Goal: Task Accomplishment & Management: Manage account settings

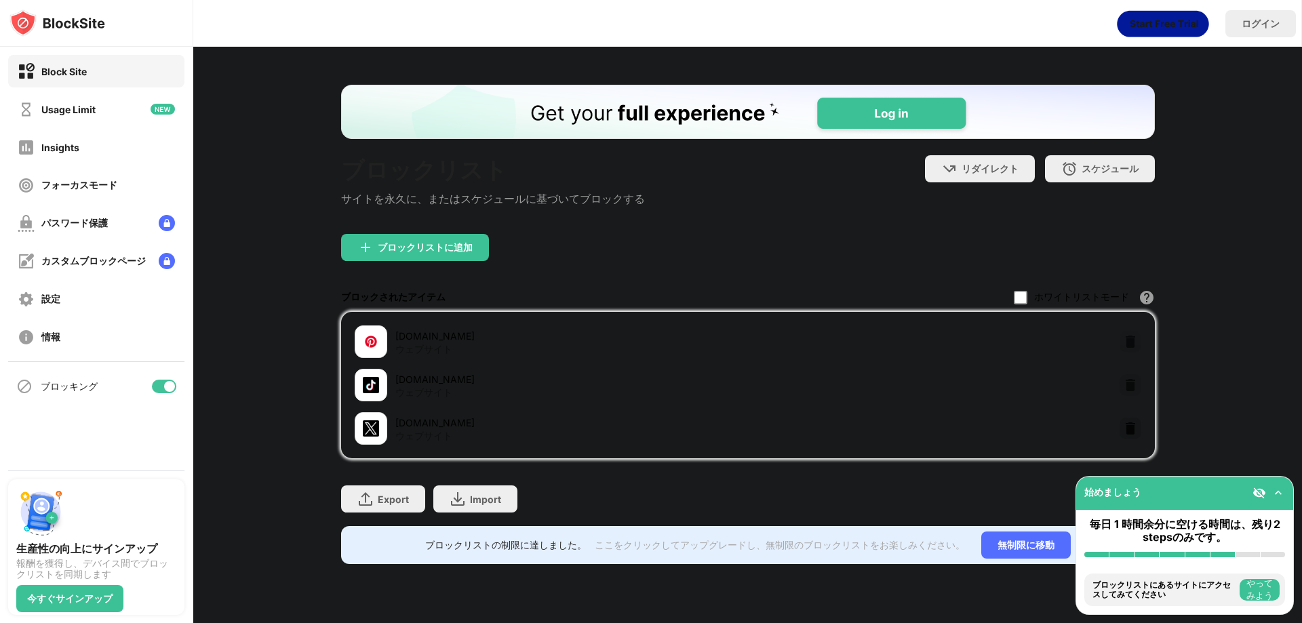
click at [1131, 432] on img at bounding box center [1131, 429] width 14 height 14
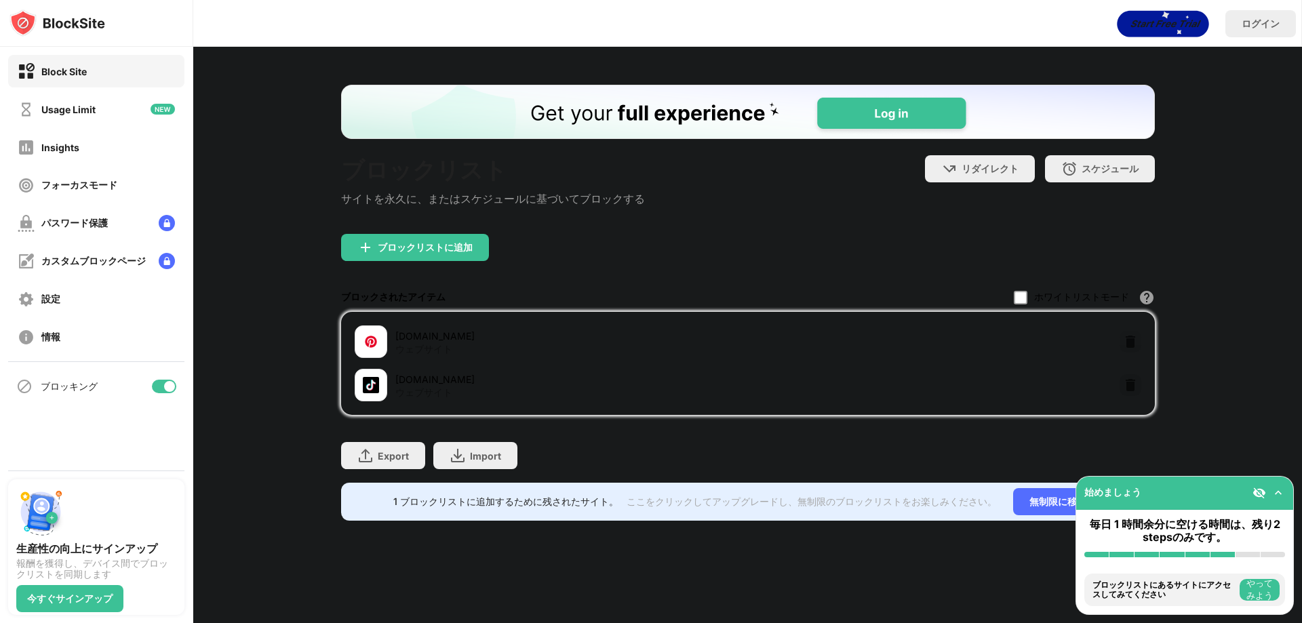
drag, startPoint x: 445, startPoint y: 229, endPoint x: 444, endPoint y: 245, distance: 16.3
click at [444, 234] on div "ブロックリスト サイトを永久に、またはスケジュールに基づいてブロックする" at bounding box center [493, 194] width 304 height 79
click at [445, 246] on div "ブロックリストに追加" at bounding box center [425, 247] width 95 height 11
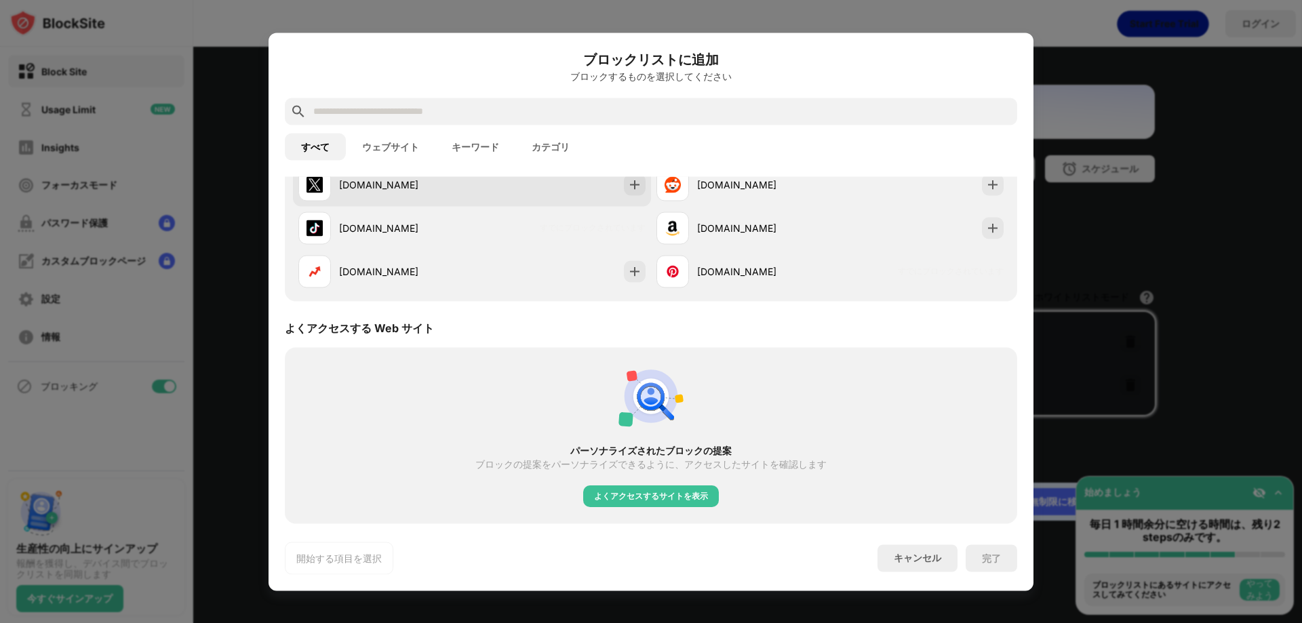
scroll to position [271, 0]
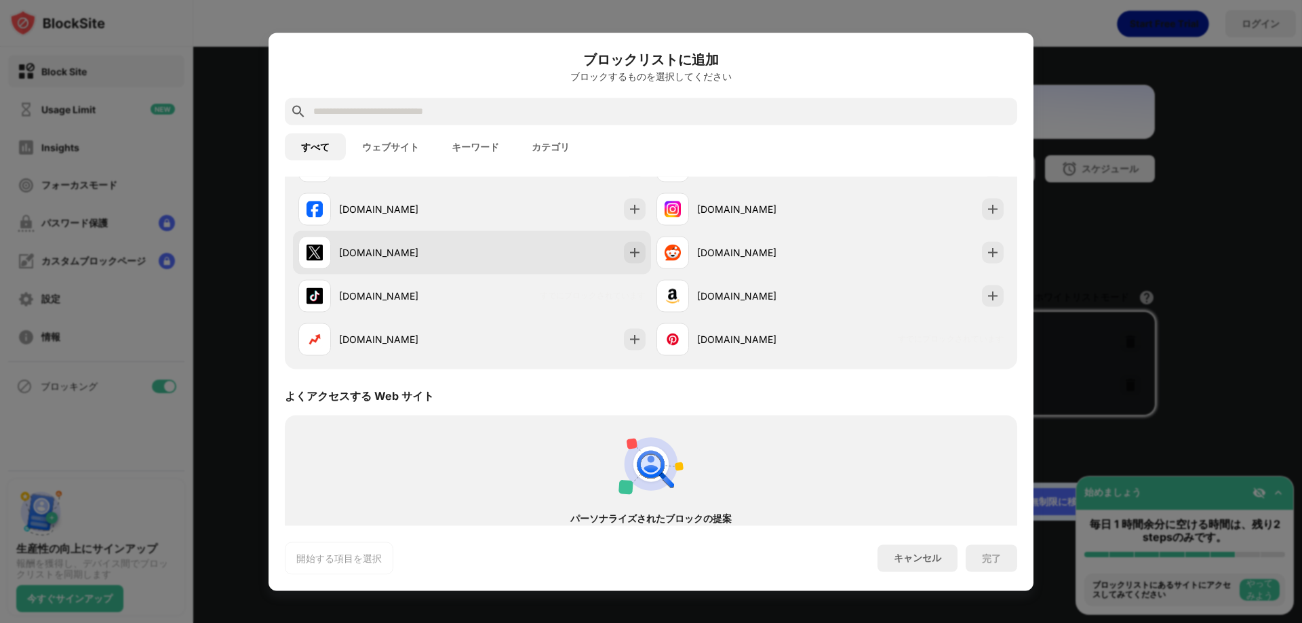
click at [631, 241] on div "[DOMAIN_NAME]" at bounding box center [472, 252] width 358 height 43
